Goal: Find contact information: Find contact information

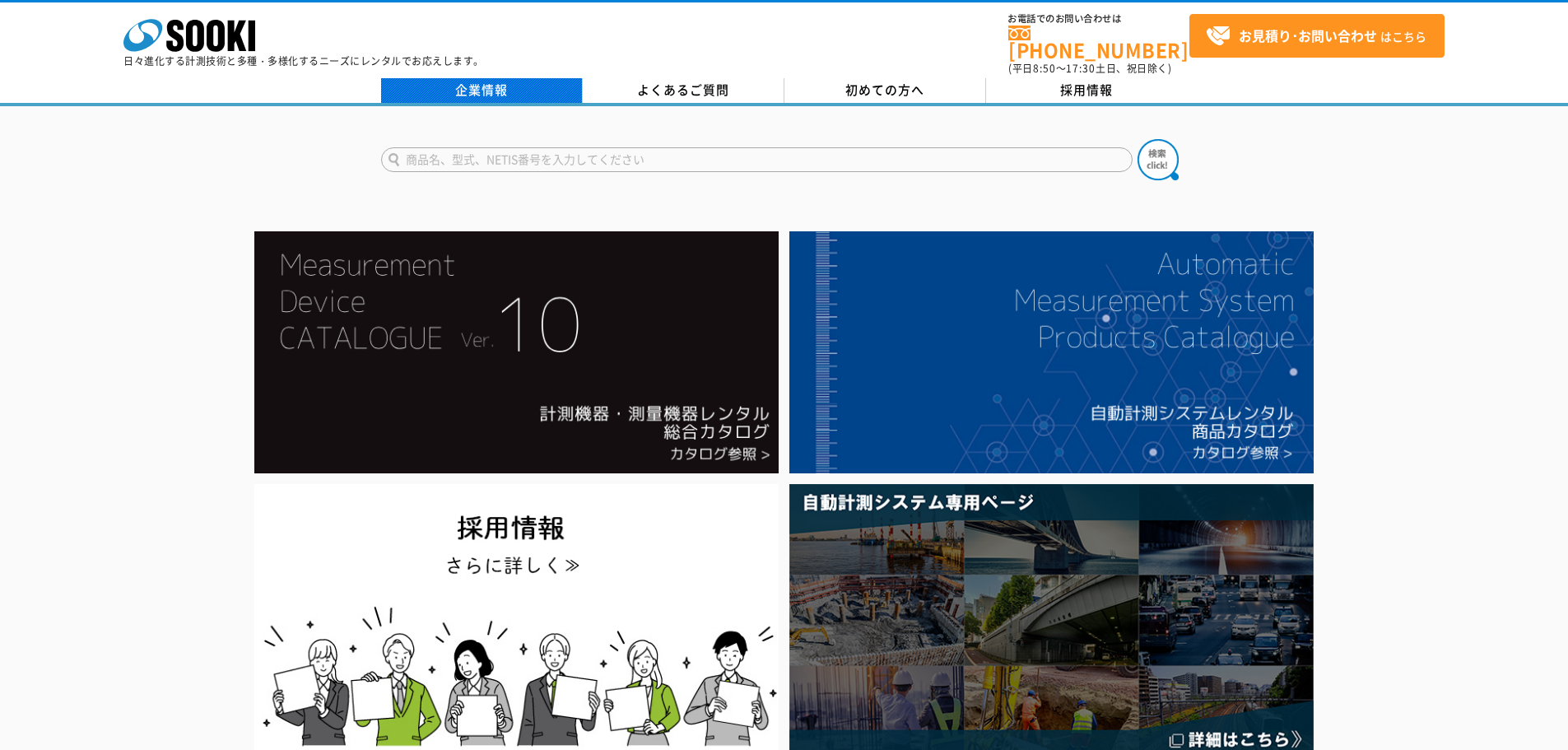
click at [531, 78] on link "企業情報" at bounding box center [482, 90] width 202 height 25
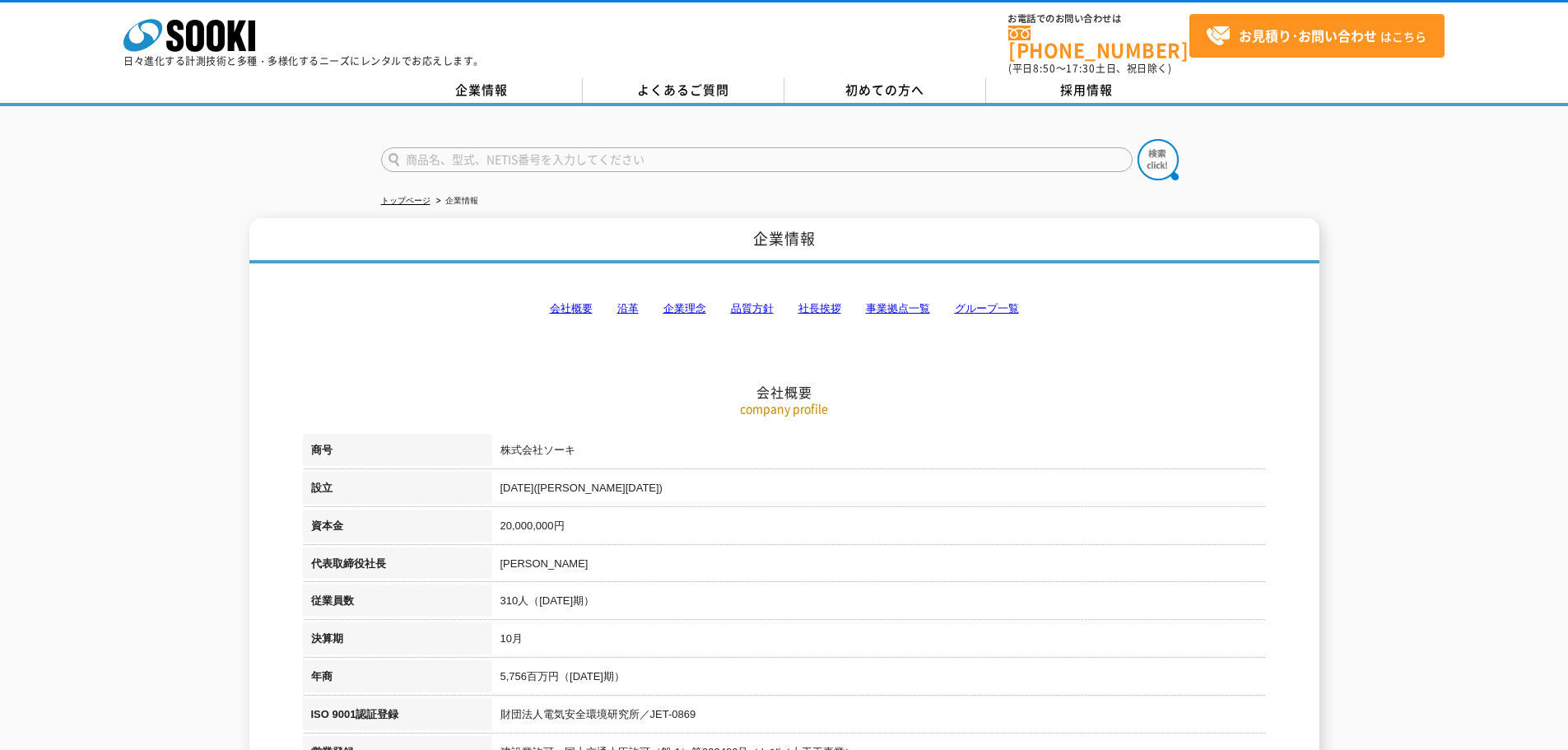
click at [567, 302] on link "会社概要" at bounding box center [570, 308] width 43 height 13
click at [905, 304] on link "事業拠点一覧" at bounding box center [897, 308] width 64 height 13
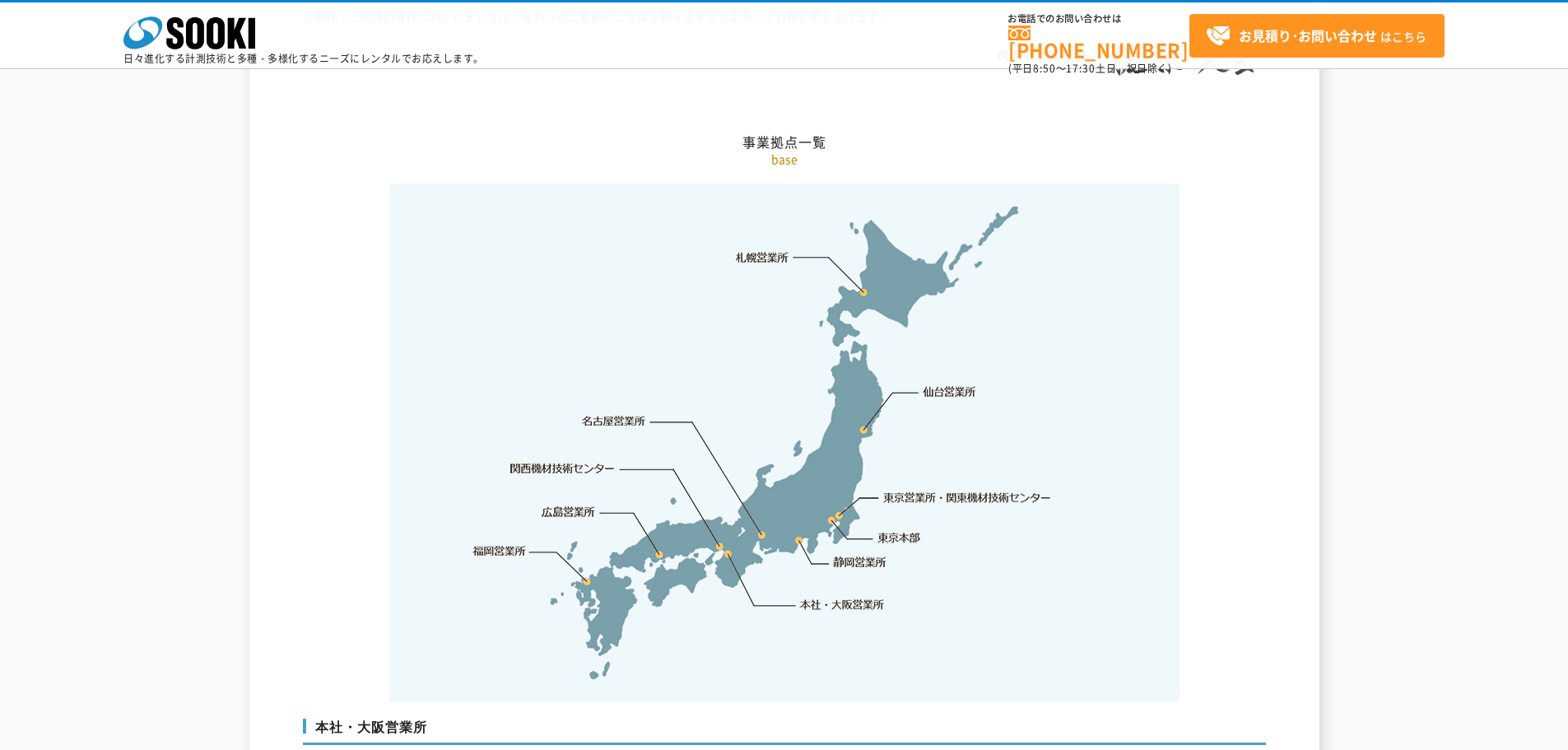
scroll to position [3551, 0]
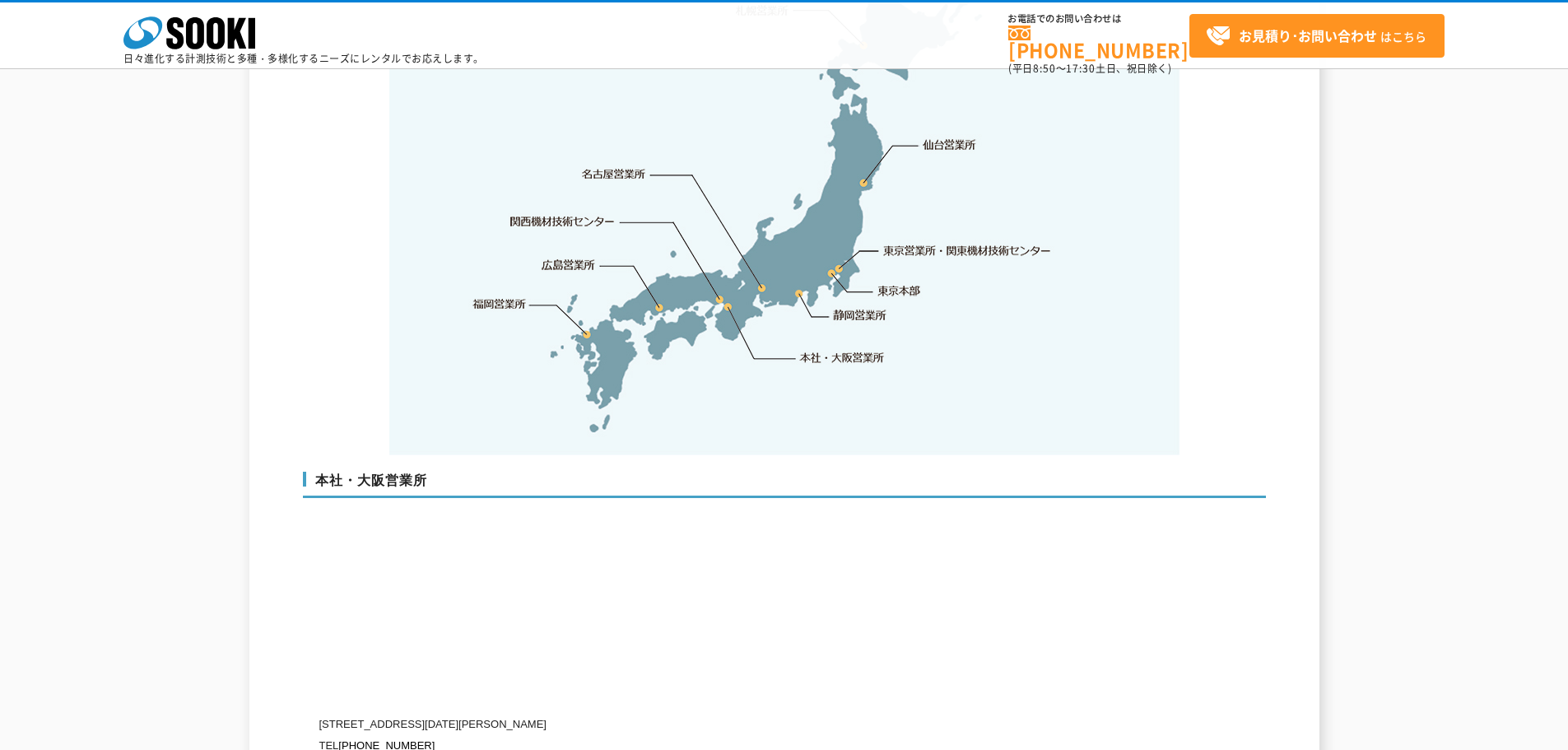
click at [853, 307] on link "静岡営業所" at bounding box center [860, 315] width 54 height 17
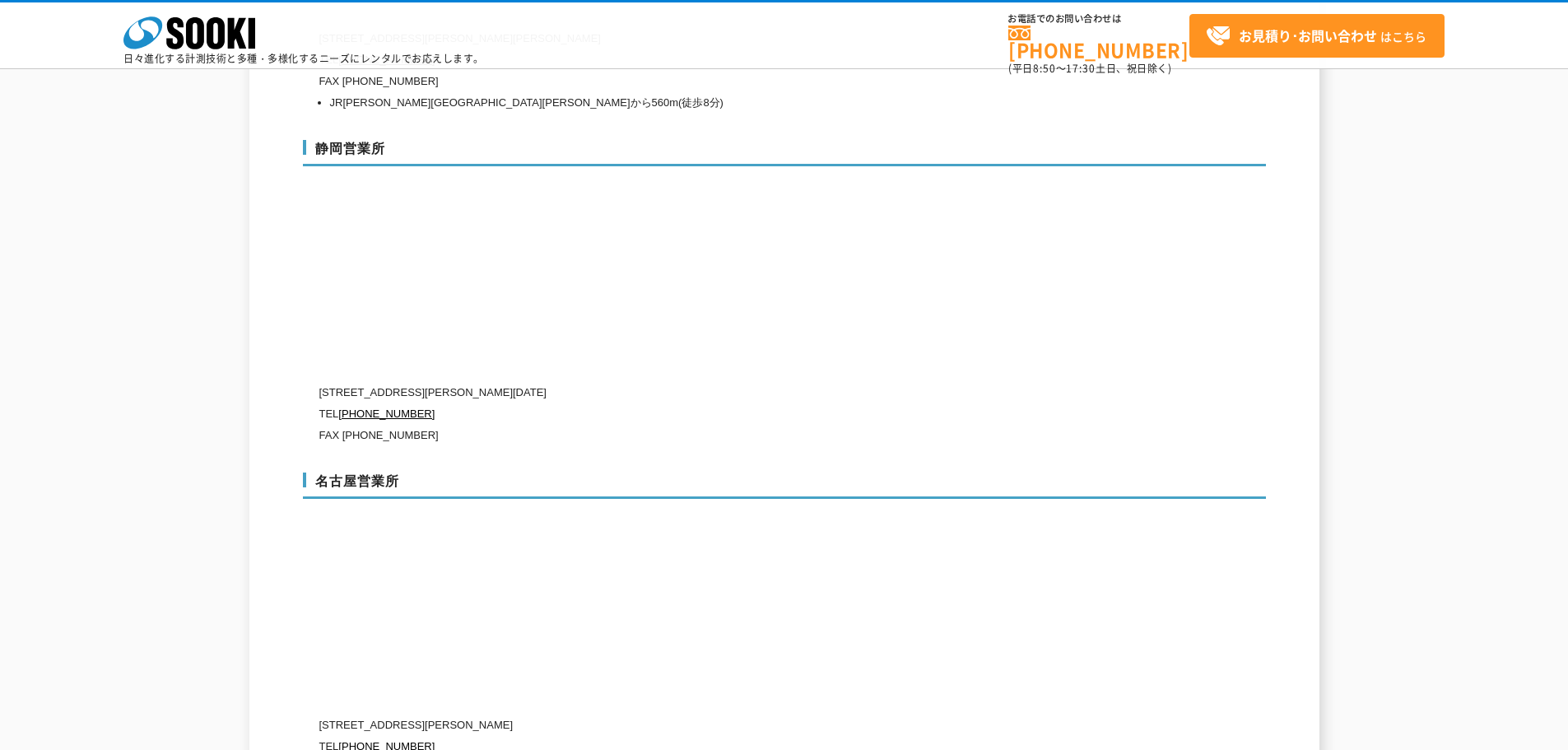
scroll to position [5515, 0]
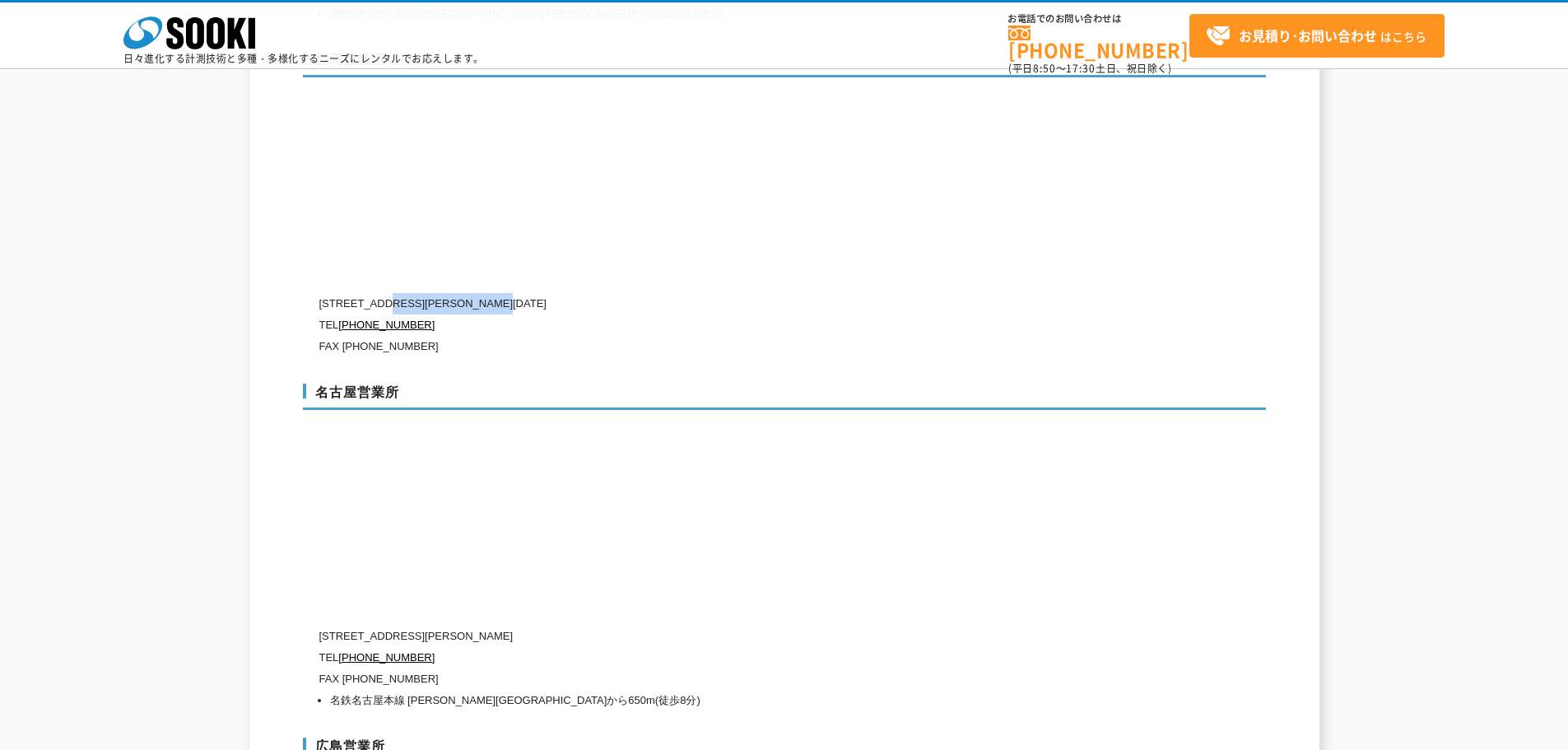
drag, startPoint x: 387, startPoint y: 268, endPoint x: 625, endPoint y: 262, distance: 238.1
click at [625, 293] on p "[STREET_ADDRESS][PERSON_NAME][DATE]" at bounding box center [714, 304] width 790 height 22
copy p "[STREET_ADDRESS][PERSON_NAME][DATE]"
